Goal: Find specific page/section: Find specific page/section

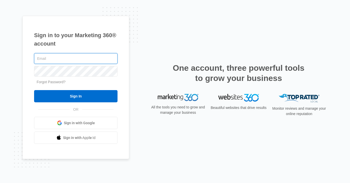
type input "[EMAIL_ADDRESS][DOMAIN_NAME]"
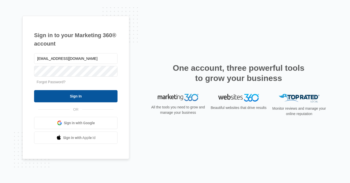
click at [73, 92] on input "Sign In" at bounding box center [75, 96] width 83 height 12
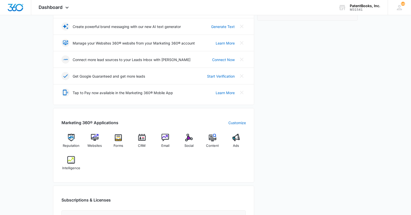
scroll to position [117, 0]
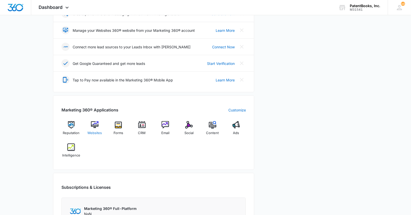
click at [97, 124] on img at bounding box center [95, 125] width 8 height 8
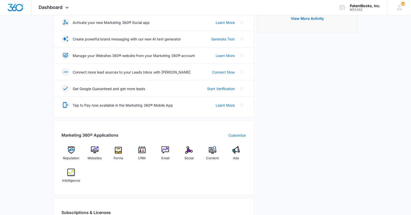
scroll to position [102, 0]
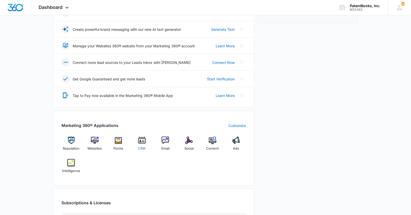
click at [142, 140] on img at bounding box center [142, 140] width 8 height 8
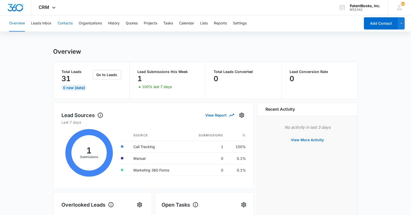
click at [62, 24] on button "Contacts" at bounding box center [65, 23] width 15 height 16
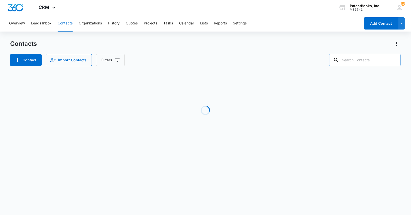
click at [359, 64] on input "text" at bounding box center [365, 60] width 72 height 12
type input "icemiller"
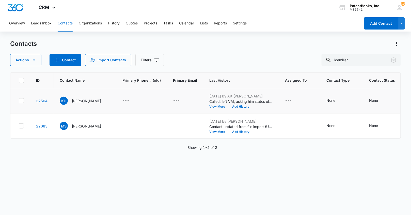
click at [215, 106] on button "View More" at bounding box center [218, 106] width 19 height 3
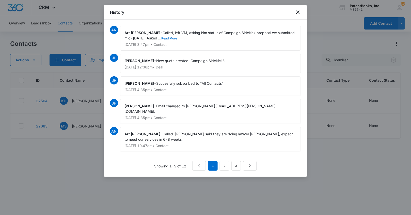
click at [161, 37] on button "Read More" at bounding box center [169, 38] width 16 height 3
click at [299, 12] on icon "close" at bounding box center [298, 12] width 6 height 6
